Goal: Task Accomplishment & Management: Use online tool/utility

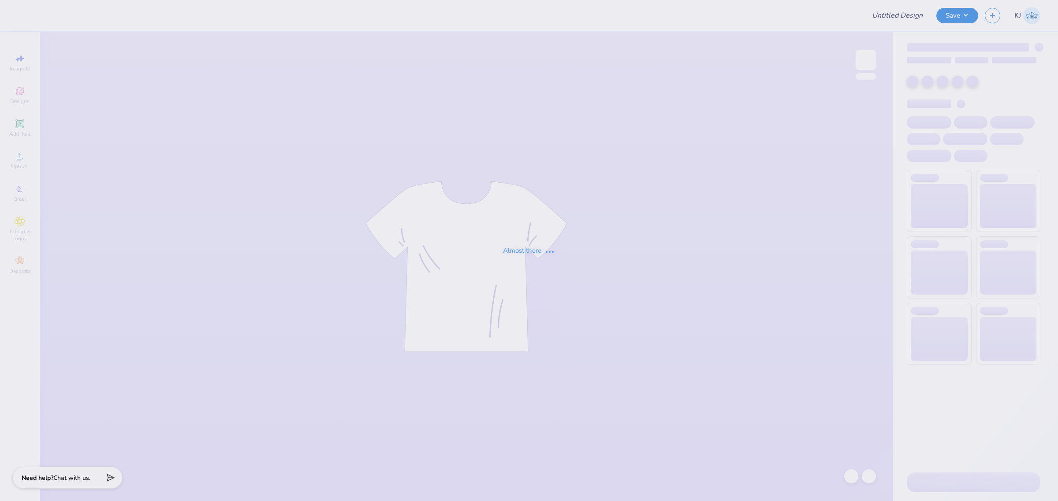
type input "Hoodies for Zeta Phi Deta"
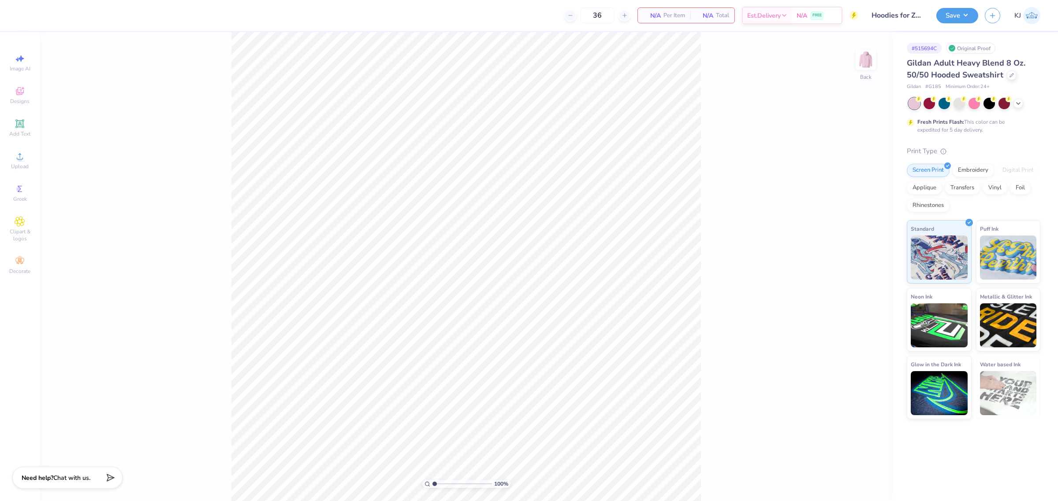
click at [3, 161] on div "Image AI Designs Add Text Upload Greek Clipart & logos Decorate" at bounding box center [20, 266] width 40 height 469
click at [12, 159] on div "Upload" at bounding box center [19, 161] width 31 height 26
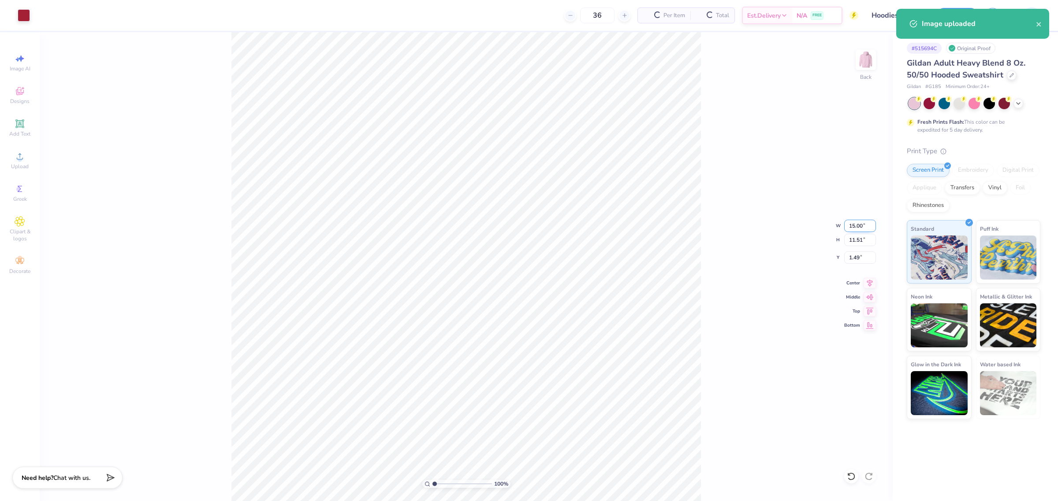
click at [860, 226] on input "15.00" at bounding box center [860, 226] width 32 height 12
type input "3.50"
type input "2.69"
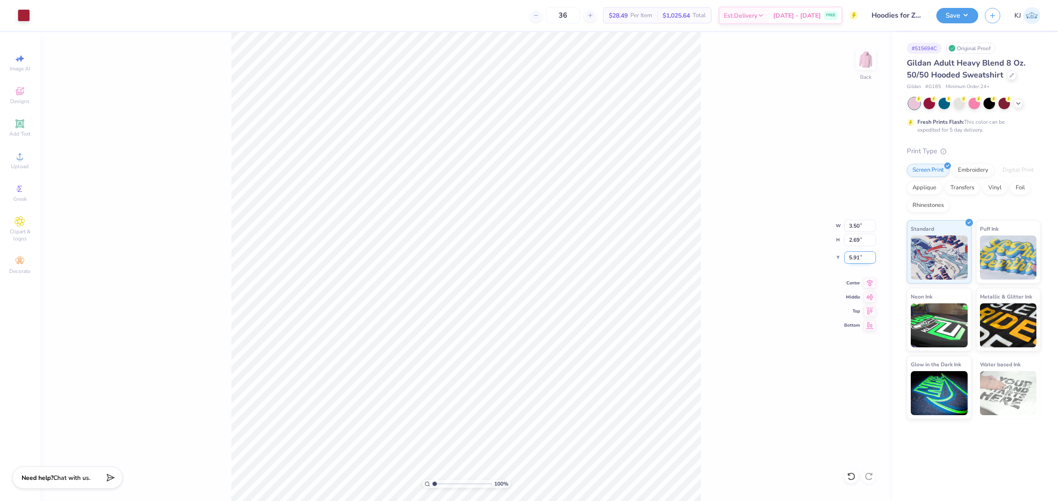
click at [860, 255] on input "5.91" at bounding box center [860, 258] width 32 height 12
type input "3.00"
click at [706, 217] on div "100 % Back W 3.50 3.50 " H 2.69 2.69 " Y 3.00 3.00 " Center Middle Top Bottom" at bounding box center [466, 266] width 853 height 469
click at [858, 56] on img at bounding box center [865, 59] width 35 height 35
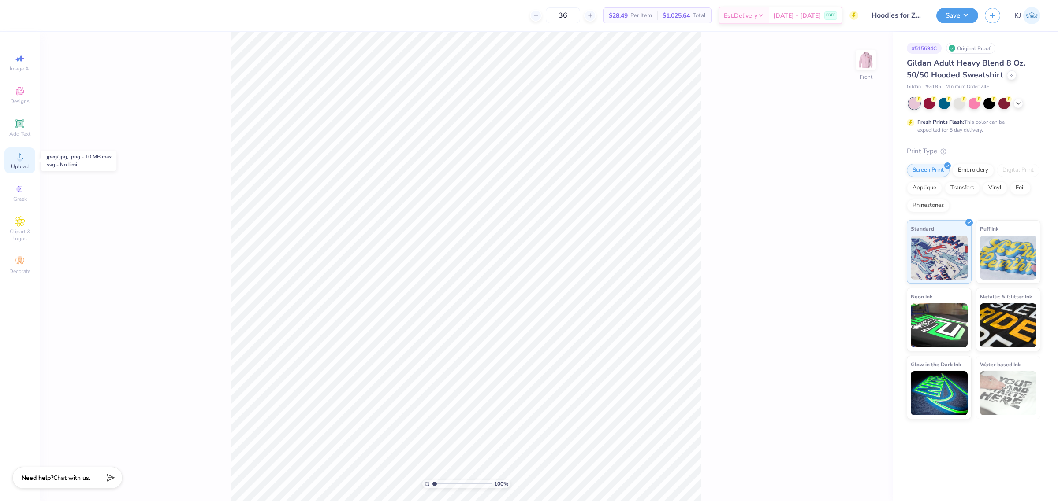
click at [18, 163] on span "Upload" at bounding box center [20, 166] width 18 height 7
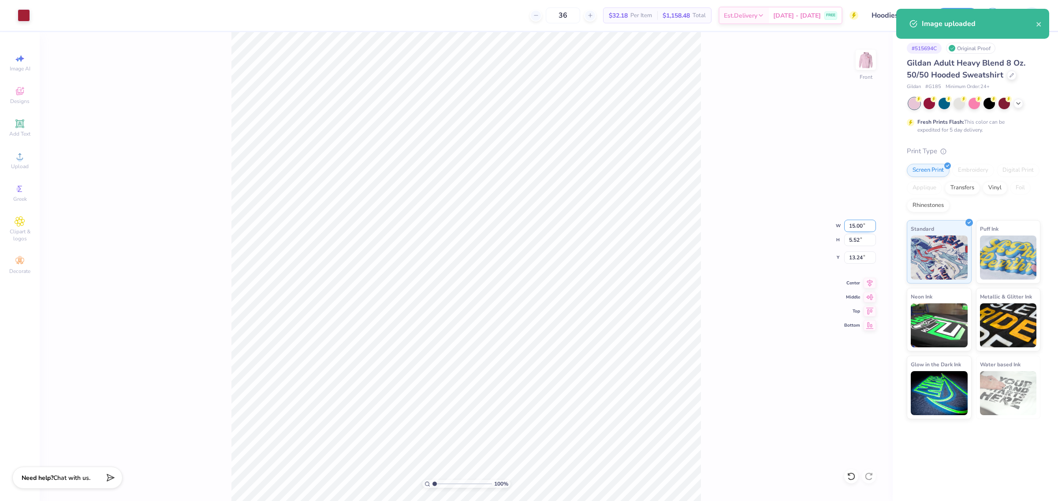
click at [853, 223] on input "15.00" at bounding box center [860, 226] width 32 height 12
type input "12.00"
type input "4.41"
click at [856, 252] on input "13.79" at bounding box center [860, 258] width 32 height 12
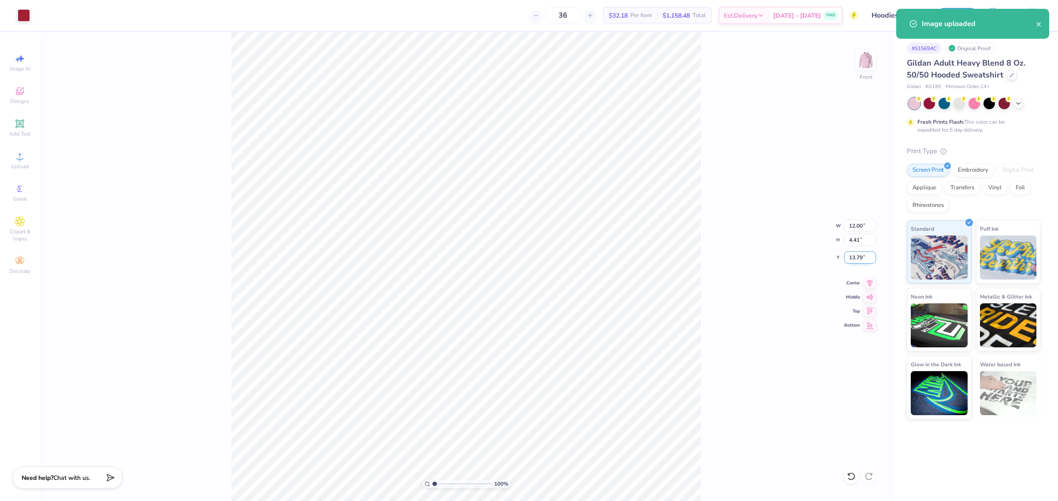
click at [856, 252] on input "13.79" at bounding box center [860, 258] width 32 height 12
type input "6.00"
click at [703, 244] on div "100 % Front W 12.00 12.00 " H 4.41 4.41 " Y 6.00 6.00 " Center Middle Top Bottom" at bounding box center [466, 266] width 853 height 469
click at [772, 217] on div "100 % Front W 12.00 12.00 " H 4.41 4.41 " Y 6.00 6.00 " Center Middle Top Bottom" at bounding box center [466, 266] width 853 height 469
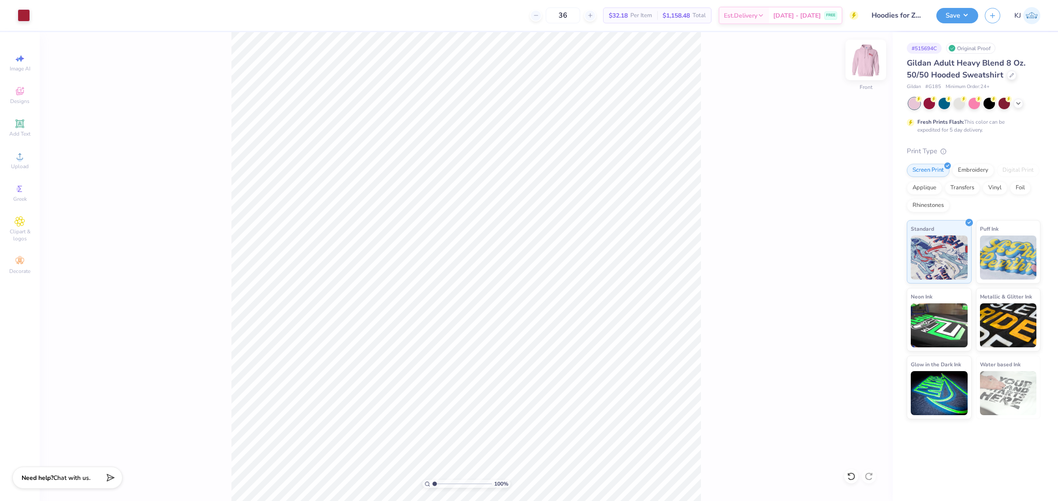
click at [872, 67] on img at bounding box center [865, 59] width 35 height 35
click at [860, 59] on img at bounding box center [865, 59] width 35 height 35
click at [964, 17] on button "Save" at bounding box center [957, 14] width 42 height 15
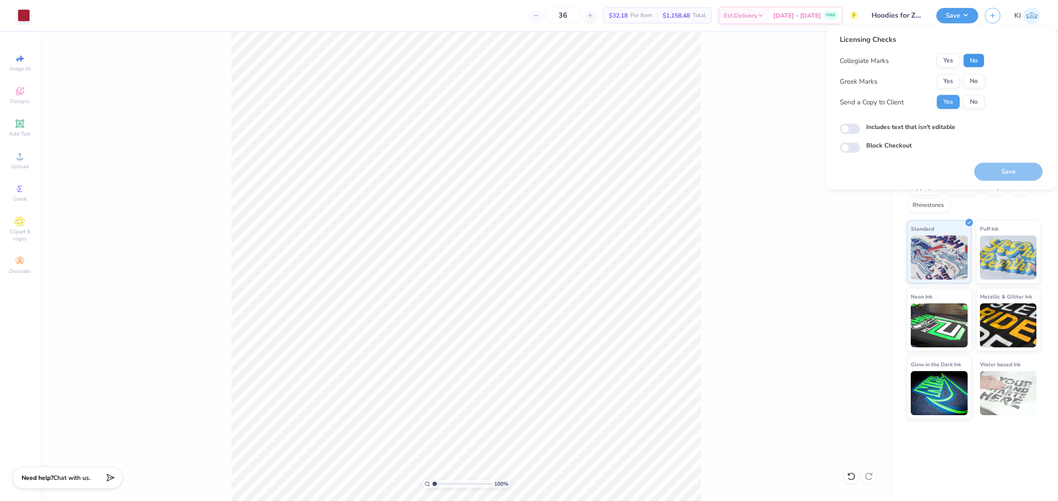
click at [972, 60] on button "No" at bounding box center [973, 61] width 21 height 14
click at [971, 78] on button "No" at bounding box center [973, 81] width 21 height 14
click at [1009, 174] on button "Save" at bounding box center [1008, 172] width 68 height 18
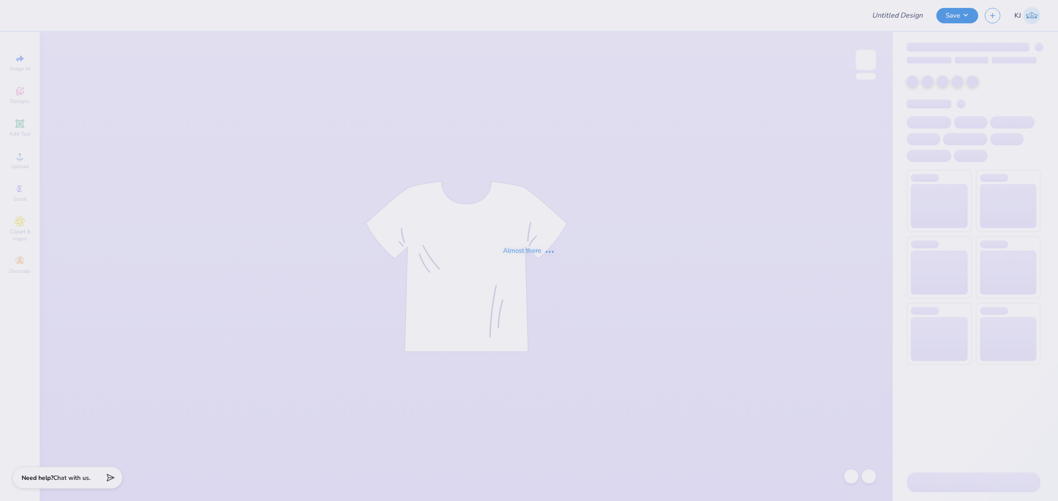
type input "KKG X SIG PI Sweatshirt"
type input "Leah Pratt : Baylor University"
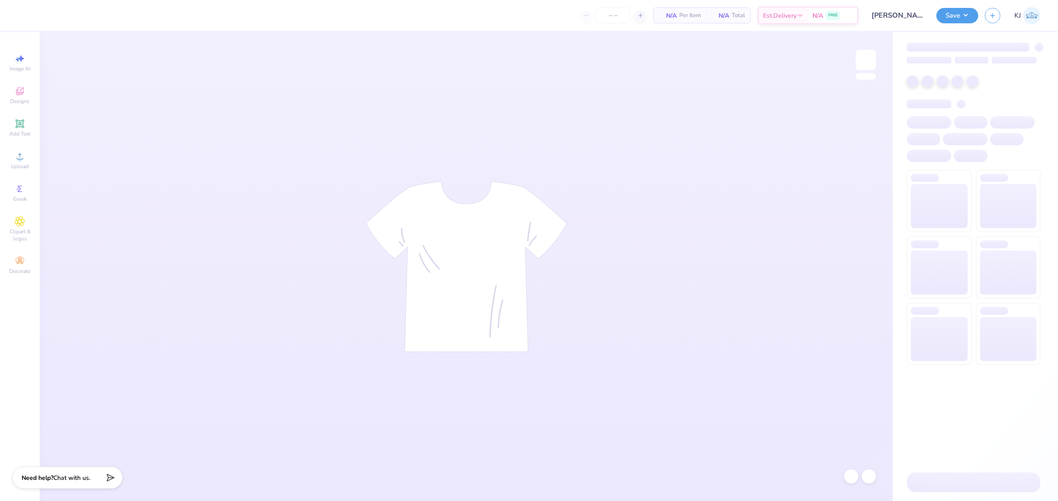
type input "24"
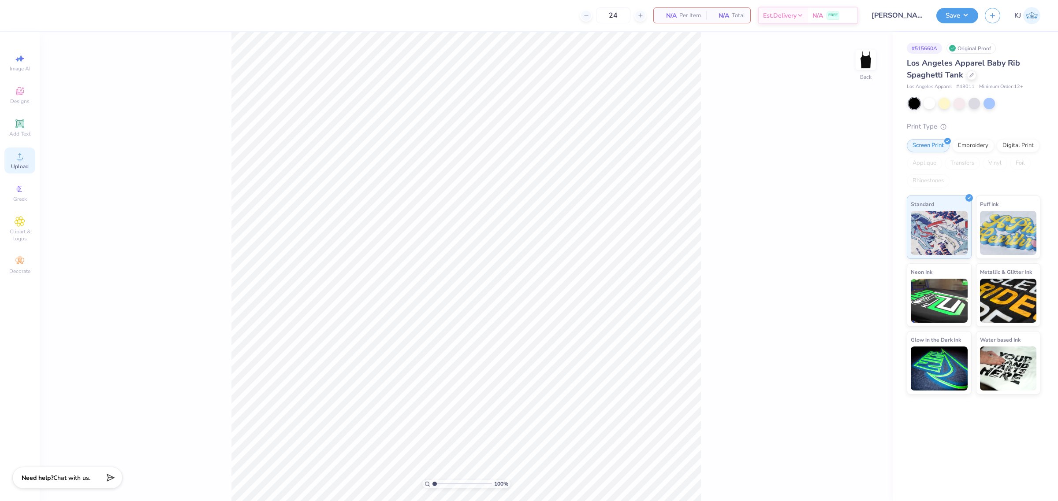
click at [12, 171] on div "Upload" at bounding box center [19, 161] width 31 height 26
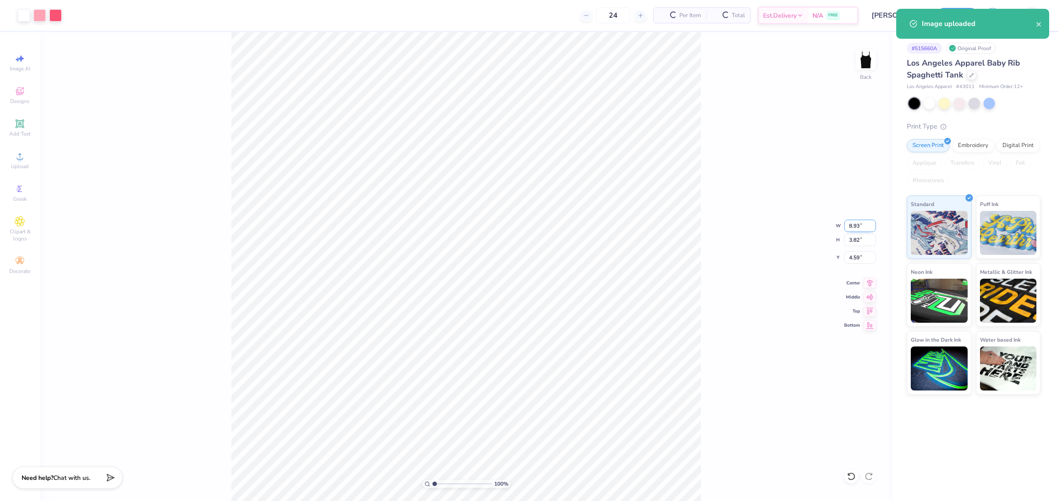
click at [853, 226] on input "8.93" at bounding box center [860, 226] width 32 height 12
type input "7.00"
type input "3.00"
click at [852, 255] on input "5.00" at bounding box center [860, 258] width 32 height 12
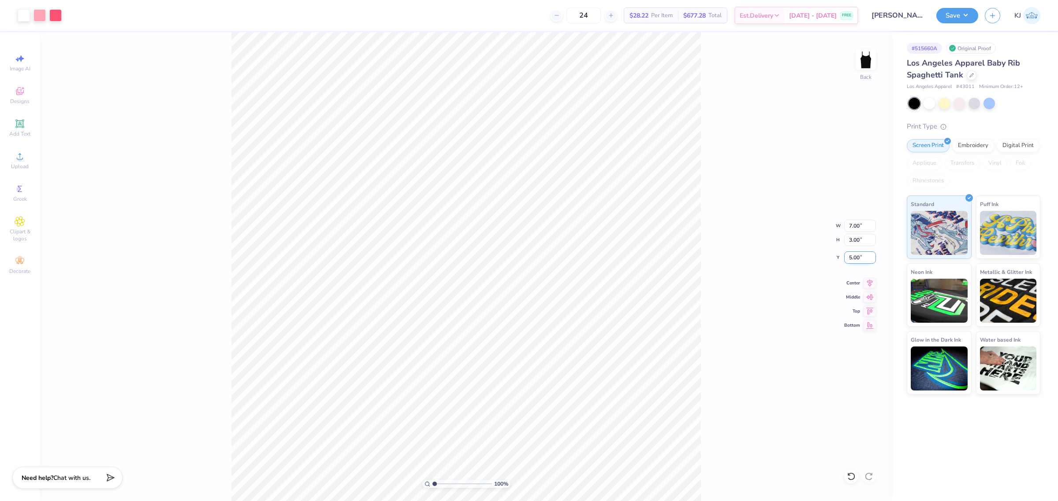
click at [852, 255] on input "5.00" at bounding box center [860, 258] width 32 height 12
type input "2.00"
click at [720, 279] on div "100 % Back W 7.00 7.00 " H 3.00 3.00 " Y 2.00 2.00 " Center Middle Top Bottom" at bounding box center [466, 266] width 853 height 469
type input "1.14434736227931"
type input "6.39"
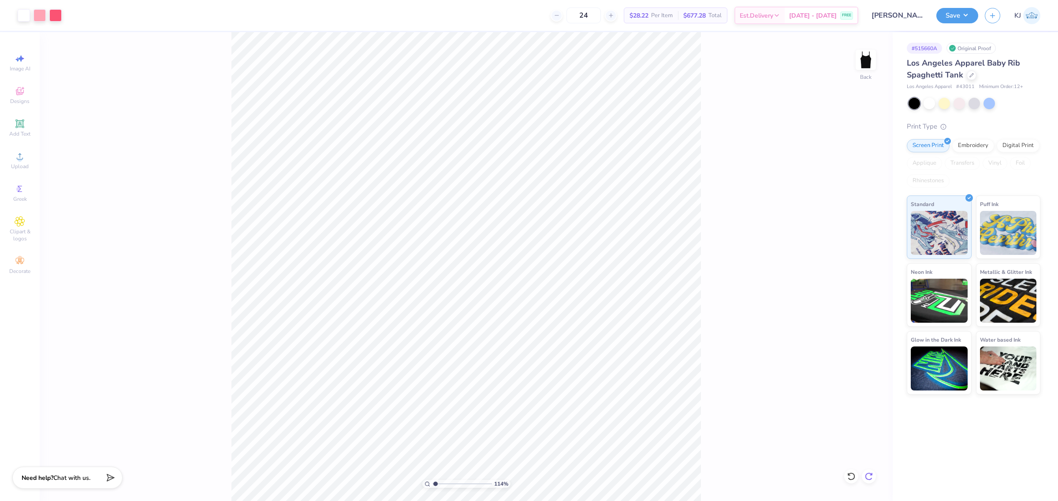
click at [869, 474] on icon at bounding box center [868, 477] width 7 height 8
type input "1.14434736227931"
click at [851, 255] on input "5.00" at bounding box center [860, 258] width 32 height 12
type input "2"
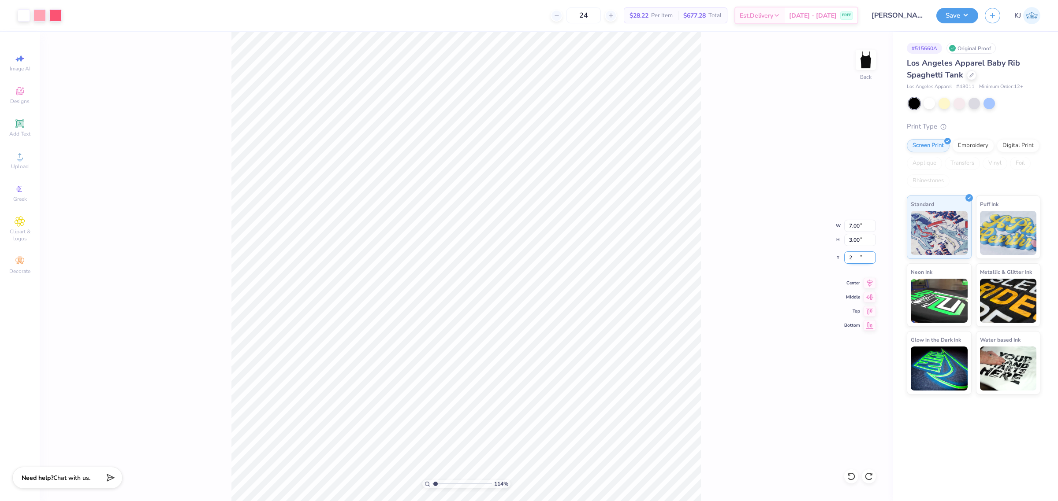
type input "1.14434736227931"
type input "2.00"
click at [972, 19] on button "Save" at bounding box center [957, 14] width 42 height 15
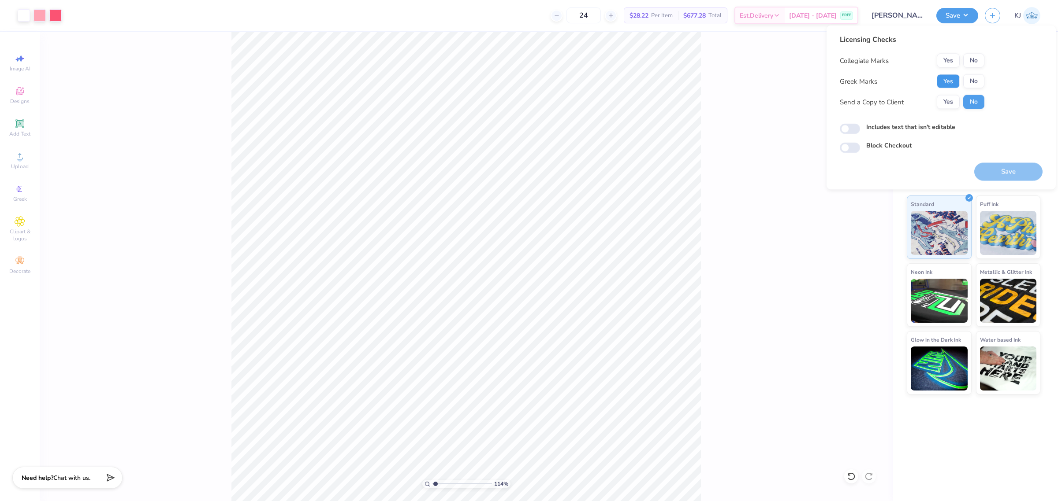
click at [949, 80] on button "Yes" at bounding box center [947, 81] width 23 height 14
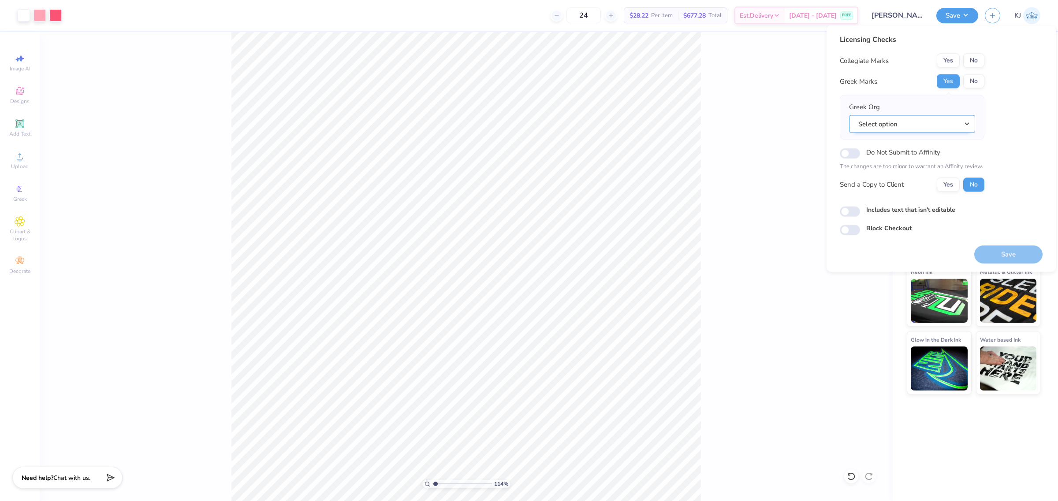
click at [917, 120] on button "Select option" at bounding box center [912, 124] width 126 height 18
click at [885, 253] on link "Alpha Phi" at bounding box center [911, 259] width 119 height 15
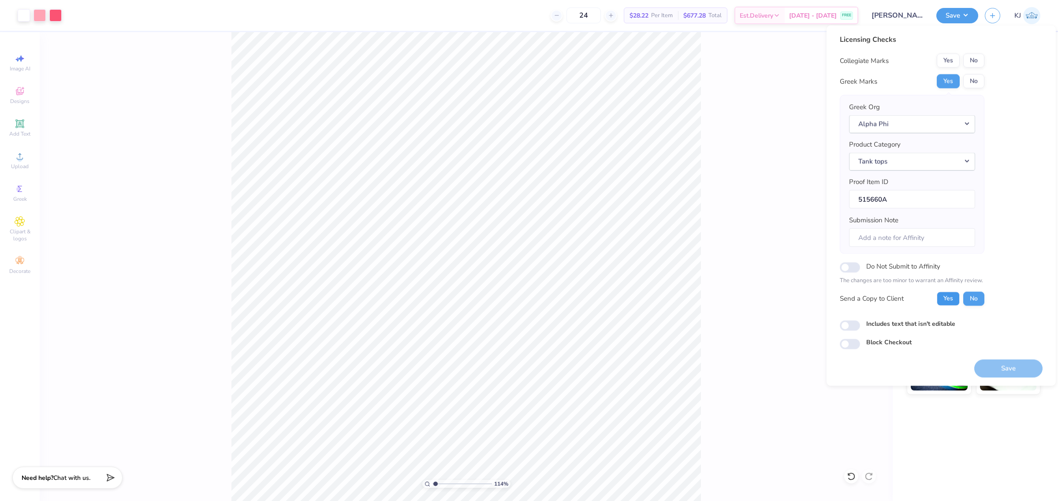
click at [943, 297] on button "Yes" at bounding box center [947, 299] width 23 height 14
click at [888, 124] on button "Alpha Phi" at bounding box center [912, 124] width 126 height 18
click at [878, 165] on link "Sigma Chi" at bounding box center [911, 169] width 119 height 15
drag, startPoint x: 977, startPoint y: 63, endPoint x: 909, endPoint y: 114, distance: 85.3
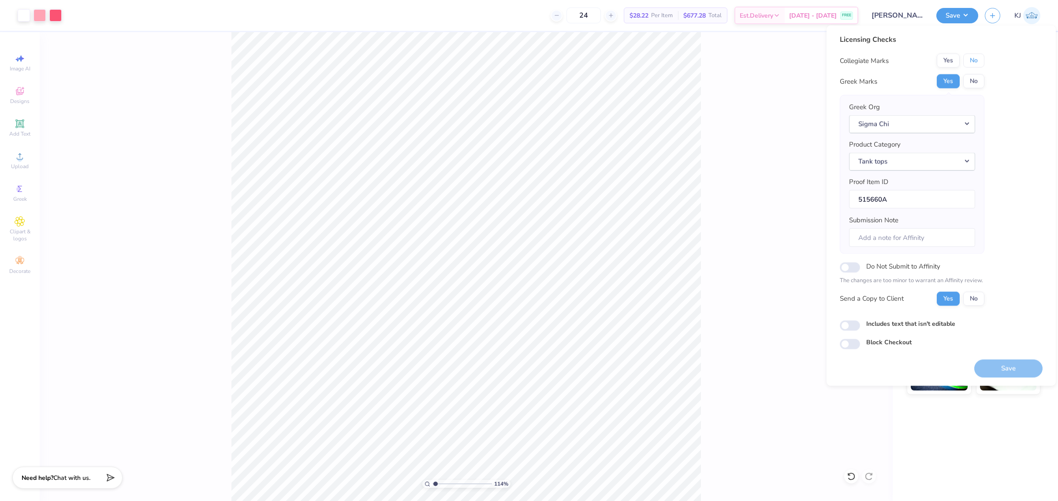
click at [978, 63] on button "No" at bounding box center [973, 61] width 21 height 14
click at [1002, 373] on button "Save" at bounding box center [1008, 369] width 68 height 18
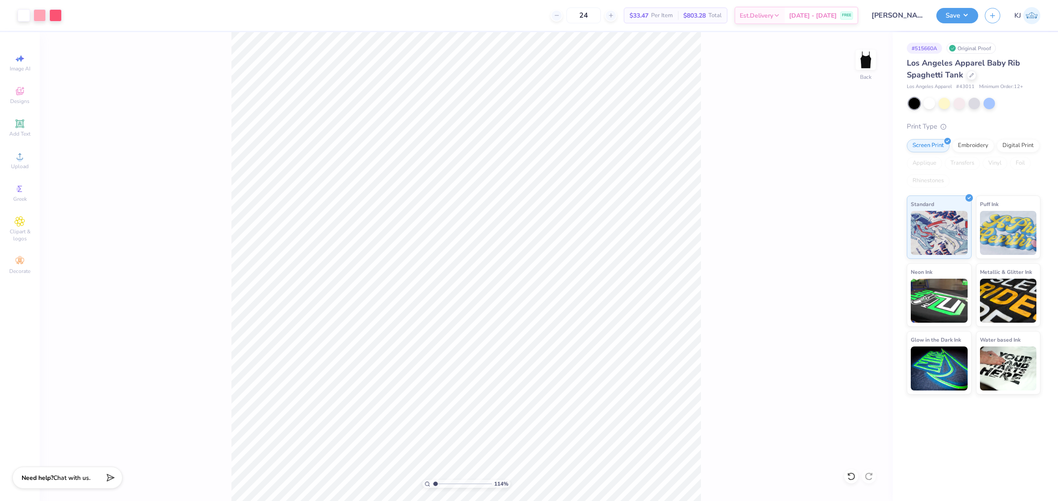
type input "1.14434736227931"
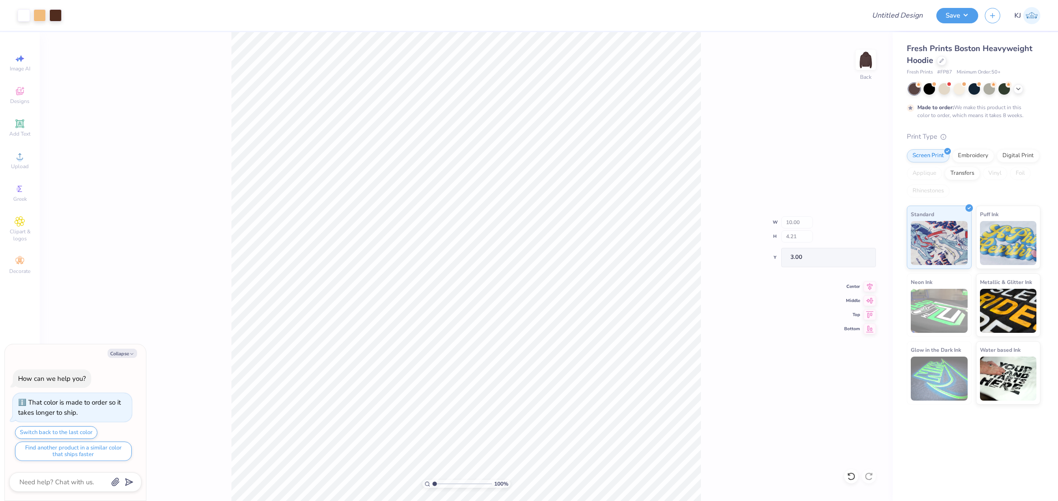
type textarea "x"
type input "9.97"
type input "1.30"
type input "3.66"
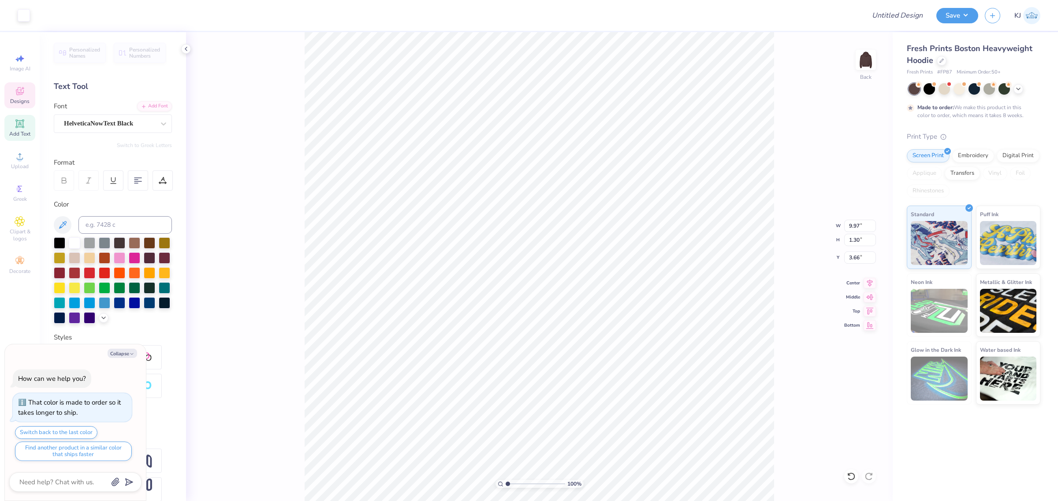
type textarea "x"
